Goal: Task Accomplishment & Management: Manage account settings

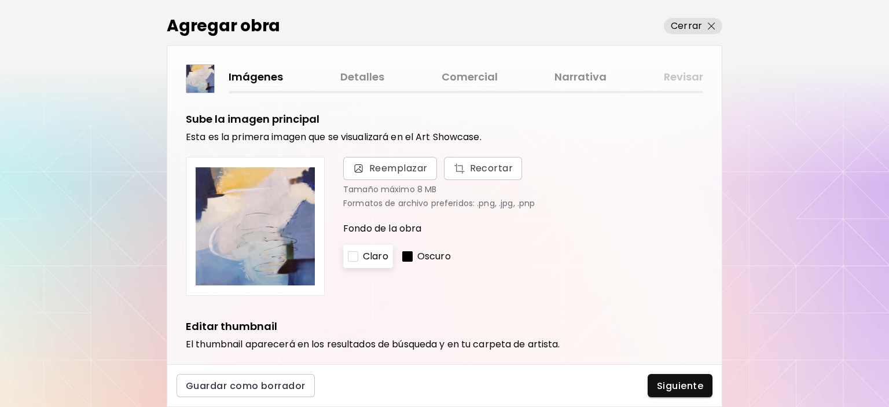
click at [374, 75] on link "Detalles" at bounding box center [362, 77] width 44 height 17
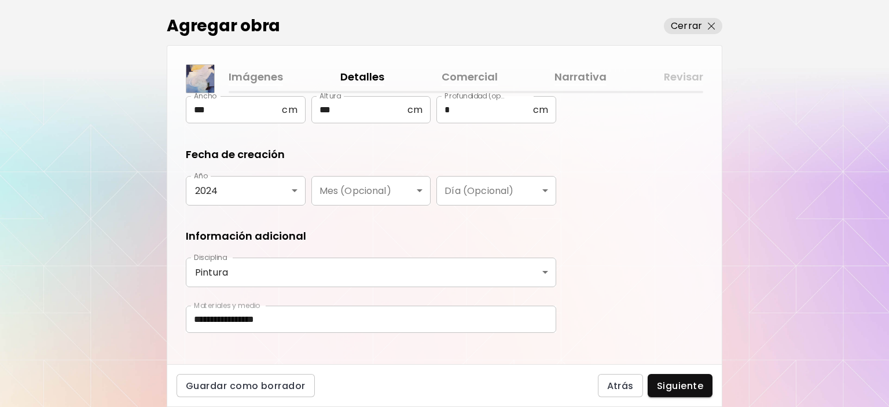
scroll to position [174, 0]
click at [566, 78] on link "Narrativa" at bounding box center [580, 77] width 52 height 17
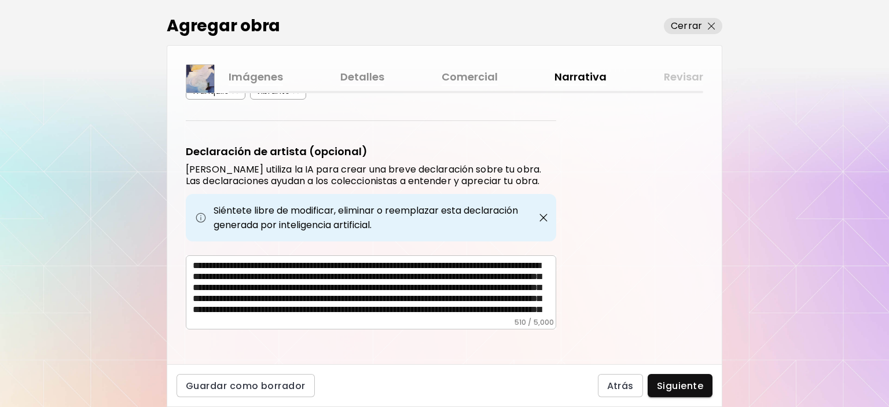
scroll to position [30, 0]
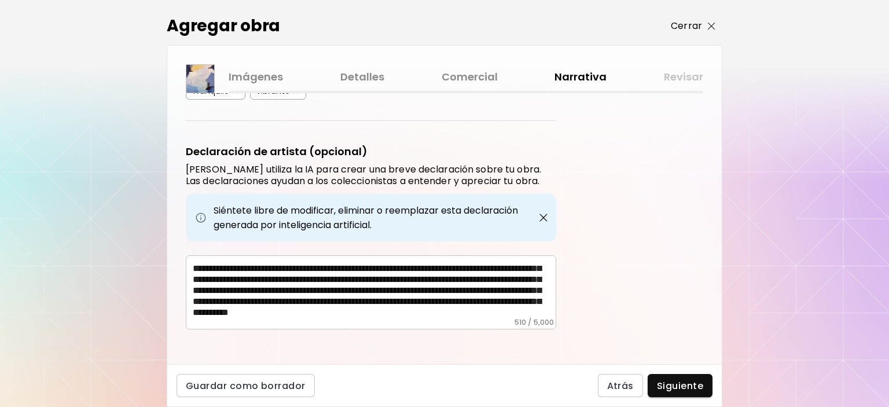
click at [710, 25] on img "button" at bounding box center [712, 27] width 8 height 8
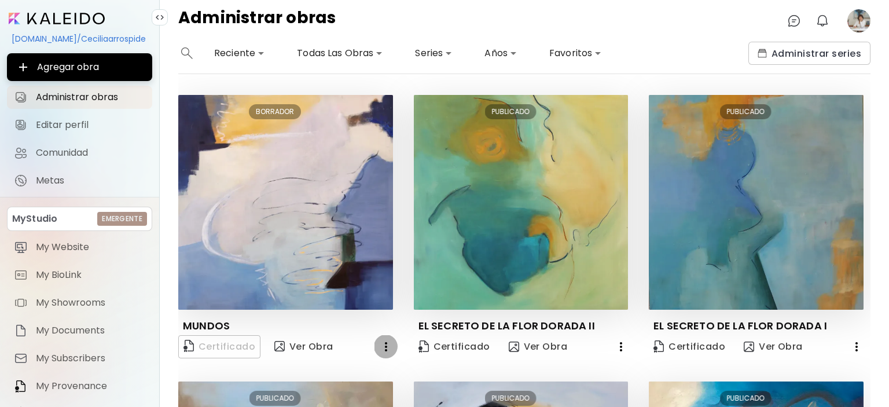
click at [384, 340] on icon "button" at bounding box center [386, 347] width 14 height 14
click at [384, 367] on li "Eliminar" at bounding box center [369, 367] width 78 height 21
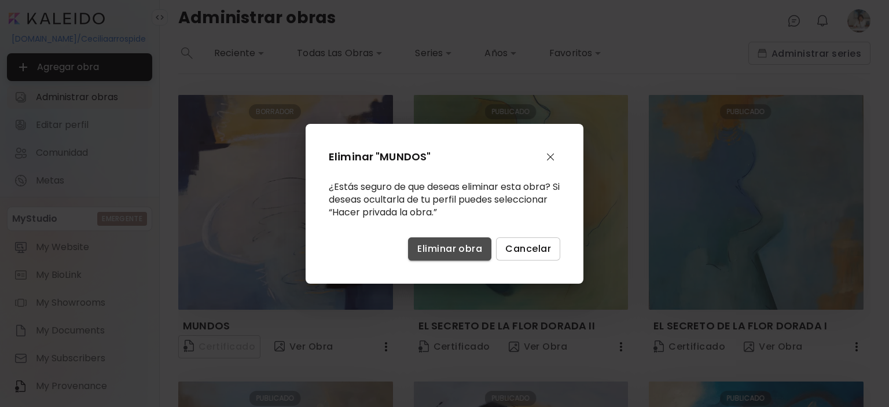
click at [442, 242] on span "Eliminar obra" at bounding box center [449, 248] width 65 height 12
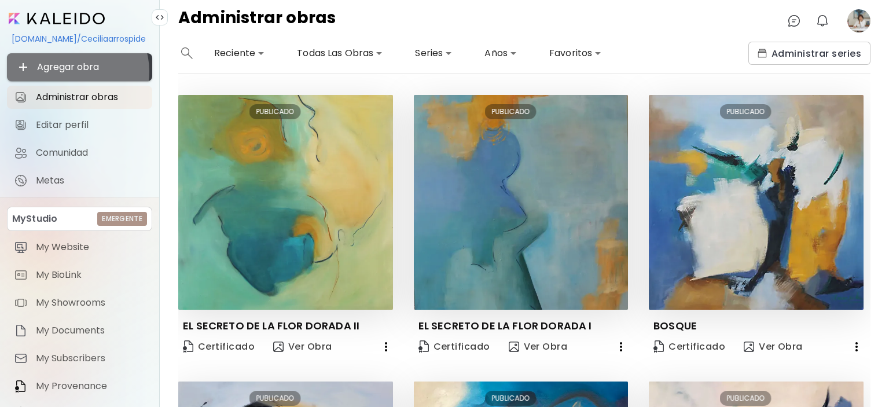
click at [75, 71] on span "Agregar obra" at bounding box center [79, 67] width 127 height 14
